Goal: Check status: Check status

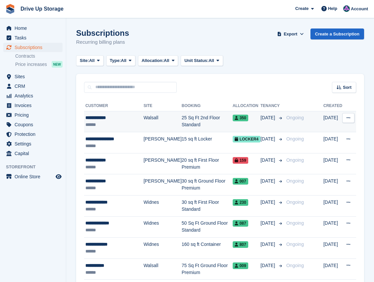
click at [204, 122] on td "25 Sq Ft 2nd Floor Standard" at bounding box center [207, 121] width 51 height 21
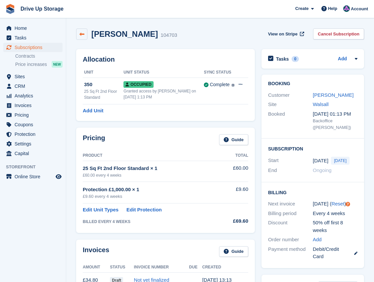
click at [80, 35] on icon at bounding box center [81, 34] width 5 height 5
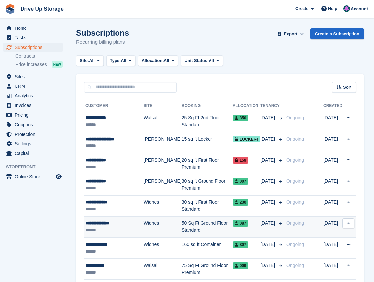
click at [119, 220] on div "**********" at bounding box center [114, 223] width 58 height 7
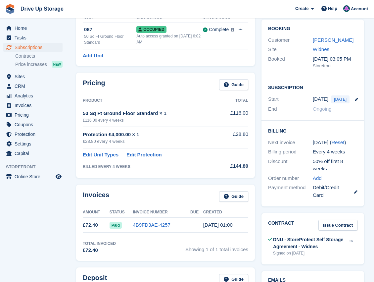
scroll to position [22, 0]
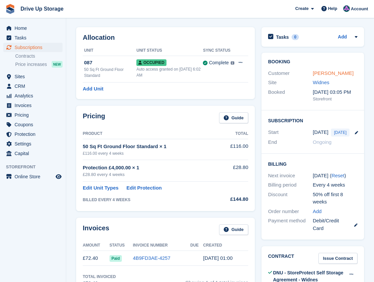
click at [319, 76] on link "[PERSON_NAME]" at bounding box center [333, 73] width 41 height 6
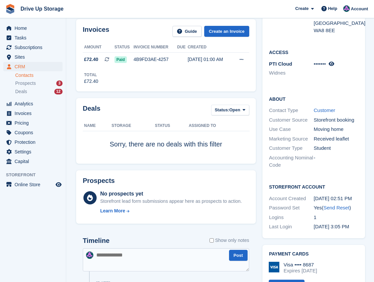
scroll to position [110, 0]
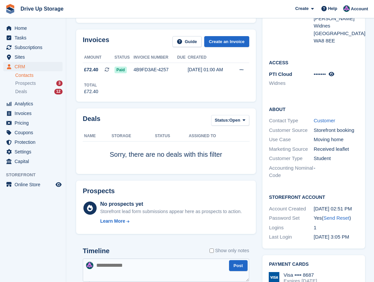
click at [335, 74] on div "•••••••" at bounding box center [336, 75] width 45 height 8
click at [333, 75] on icon at bounding box center [332, 74] width 6 height 5
